Goal: Task Accomplishment & Management: Manage account settings

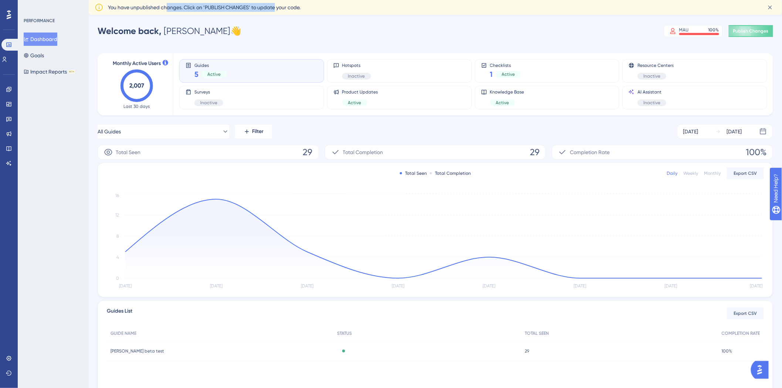
drag, startPoint x: 166, startPoint y: 8, endPoint x: 276, endPoint y: 11, distance: 110.1
click at [276, 11] on span "You have unpublished changes. Click on ‘PUBLISH CHANGES’ to update your code." at bounding box center [204, 7] width 192 height 9
click at [320, 40] on div "Performance Users Engagement Widgets Feedback Product Updates Knowledge Base AI…" at bounding box center [435, 221] width 693 height 394
click at [673, 25] on div "MAU 100 %" at bounding box center [692, 31] width 59 height 12
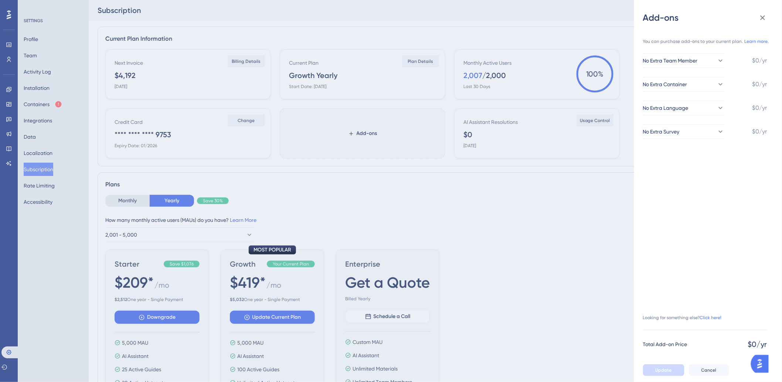
click at [520, 182] on div "Add-ons You can purchase add-ons to your current plan. Learn more. No Extra Tea…" at bounding box center [391, 191] width 782 height 382
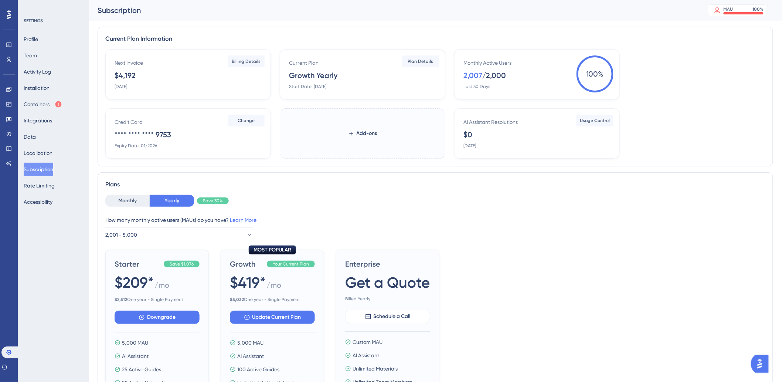
drag, startPoint x: 123, startPoint y: 75, endPoint x: 123, endPoint y: 97, distance: 22.2
click at [124, 97] on div "Next Invoice $4,192 [DATE] Billing Details" at bounding box center [187, 74] width 165 height 50
click at [7, 144] on link at bounding box center [9, 149] width 6 height 12
